Goal: Task Accomplishment & Management: Use online tool/utility

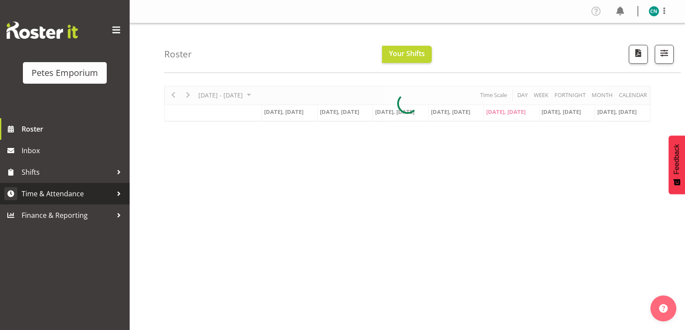
click at [55, 191] on span "Time & Attendance" at bounding box center [67, 193] width 91 height 13
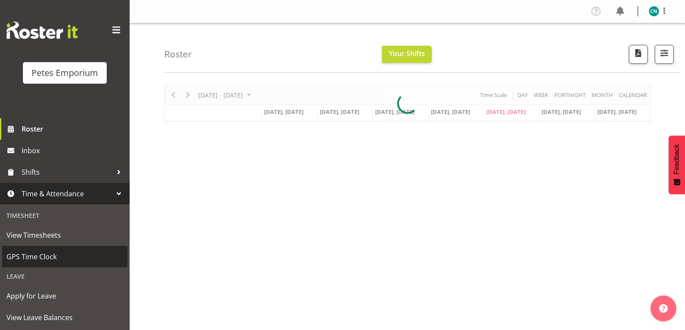
click at [41, 261] on span "GPS Time Clock" at bounding box center [64, 257] width 117 height 13
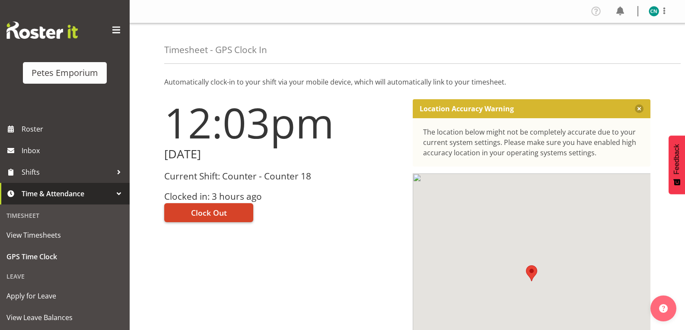
click at [214, 215] on span "Clock Out" at bounding box center [209, 212] width 36 height 11
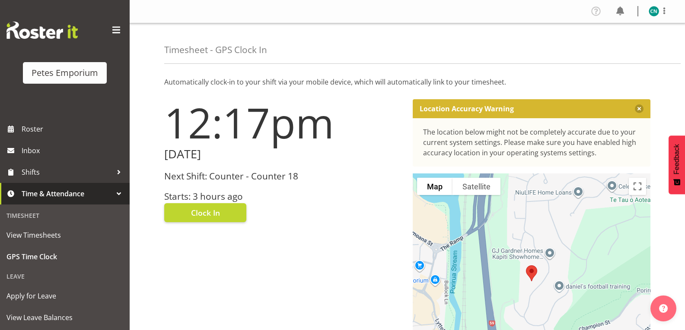
click at [654, 14] on img at bounding box center [653, 11] width 10 height 10
click at [627, 48] on link "Log Out" at bounding box center [627, 46] width 83 height 16
